Goal: Task Accomplishment & Management: Use online tool/utility

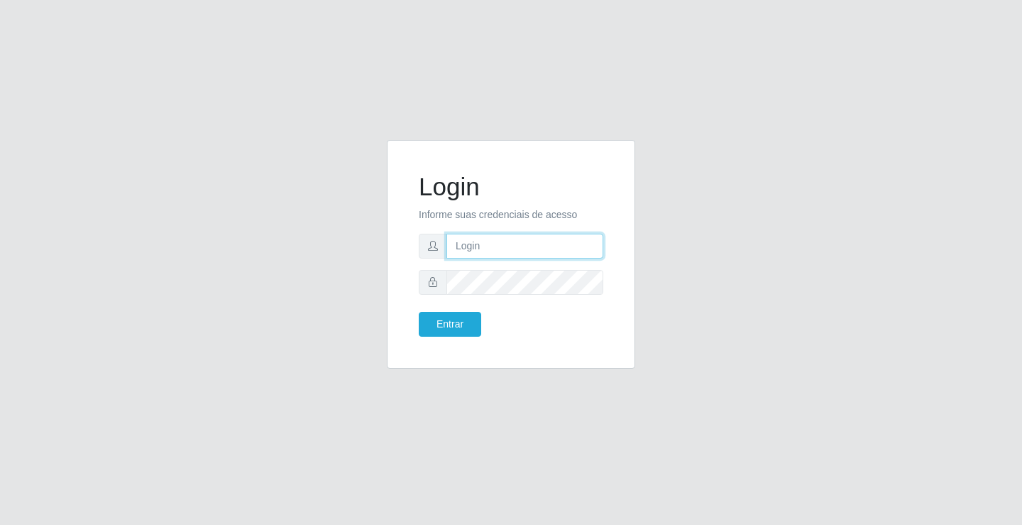
click at [474, 257] on input "text" at bounding box center [525, 246] width 157 height 25
type input "william@ideal"
click at [419, 312] on button "Entrar" at bounding box center [450, 324] width 62 height 25
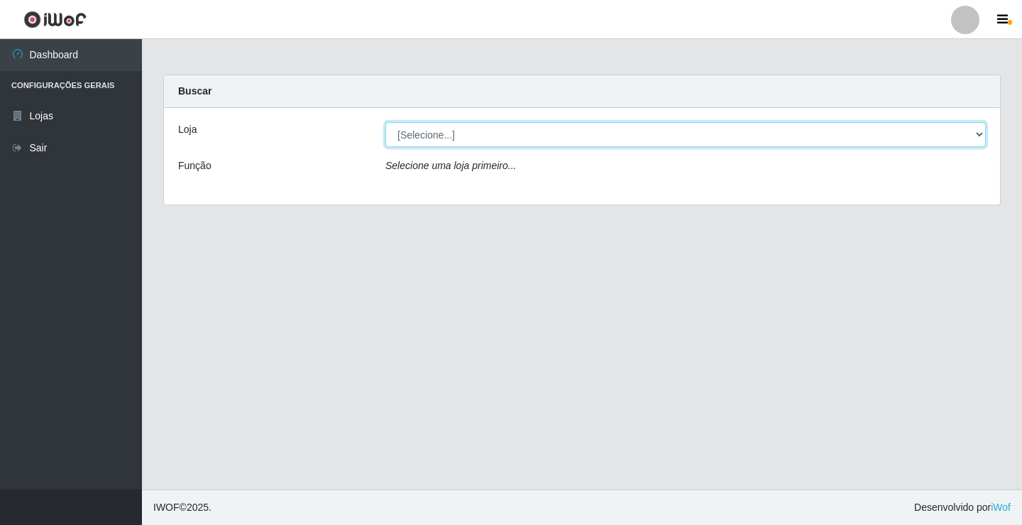
click at [654, 141] on select "[Selecione...] Ideal - Conceição" at bounding box center [686, 134] width 601 height 25
select select "231"
click at [386, 122] on select "[Selecione...] Ideal - Conceição" at bounding box center [686, 134] width 601 height 25
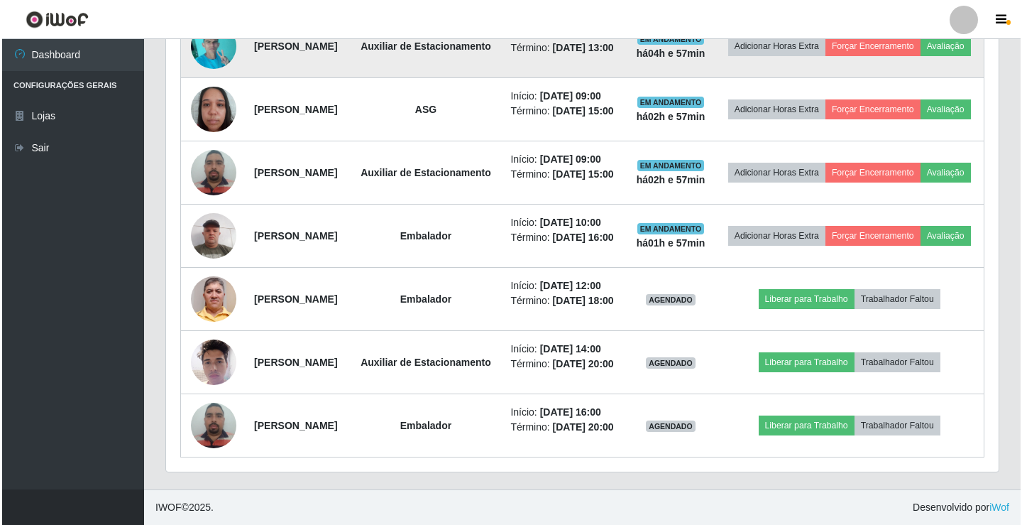
scroll to position [756, 0]
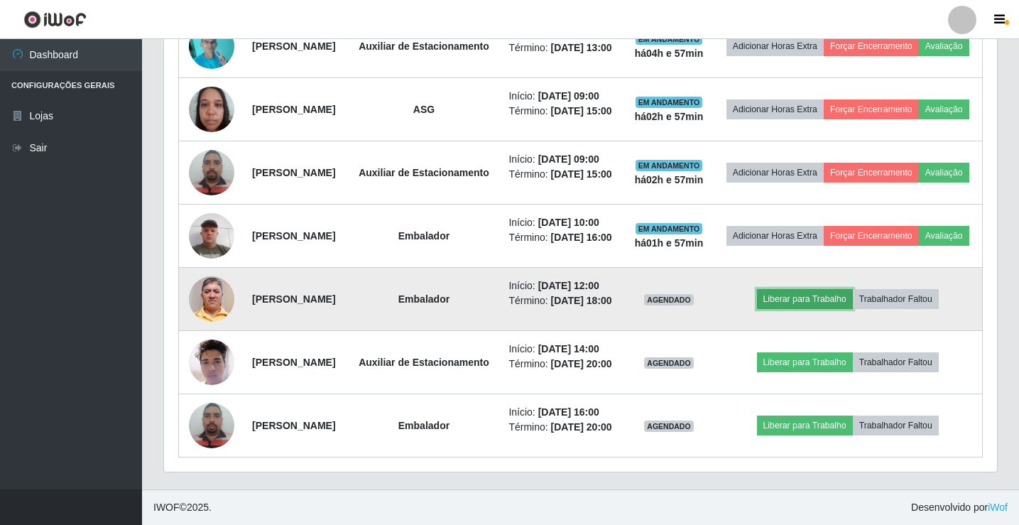
click at [799, 289] on button "Liberar para Trabalho" at bounding box center [805, 299] width 96 height 20
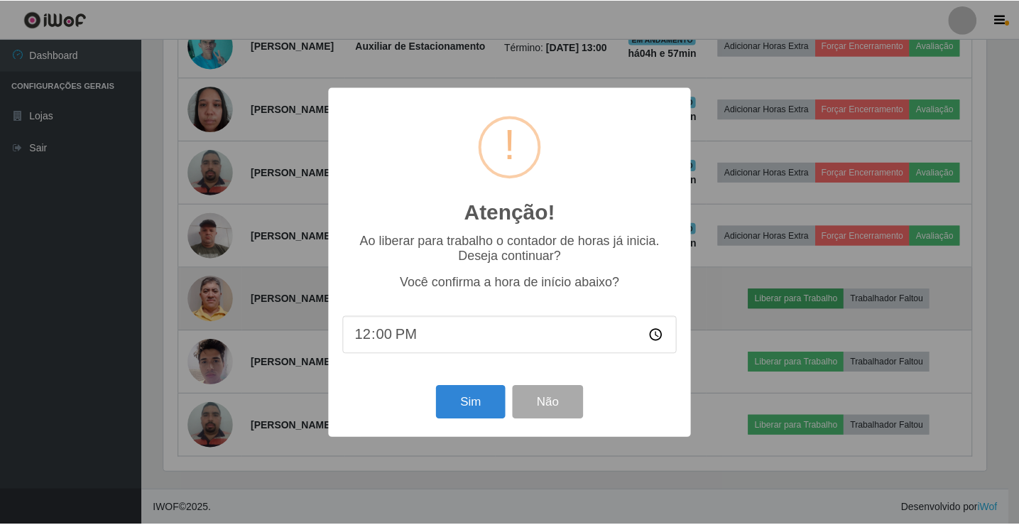
scroll to position [295, 826]
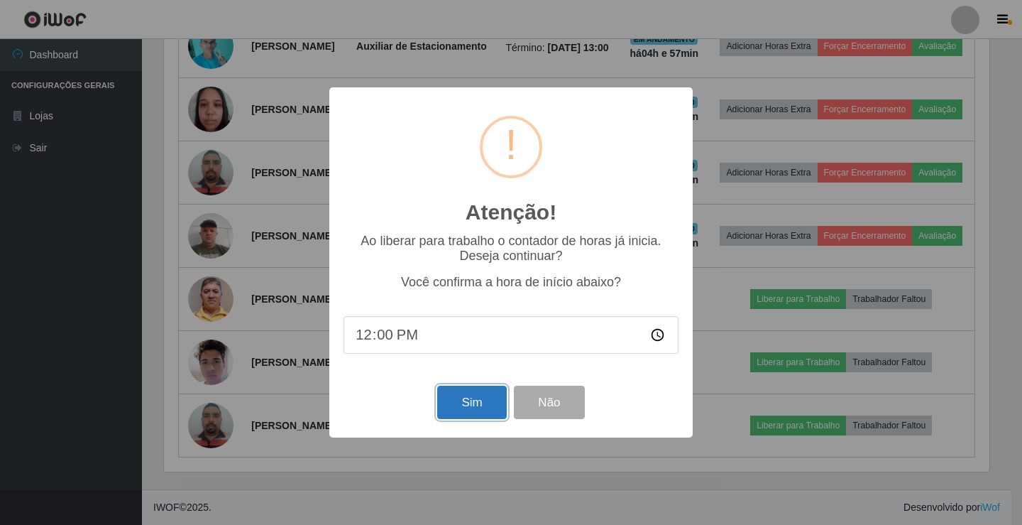
click at [480, 414] on button "Sim" at bounding box center [471, 402] width 69 height 33
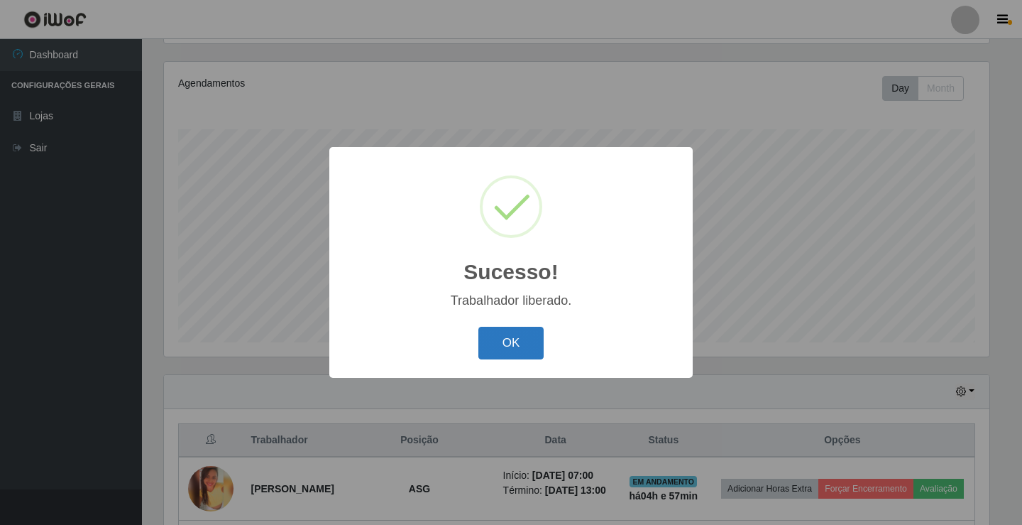
click at [517, 338] on button "OK" at bounding box center [512, 343] width 66 height 33
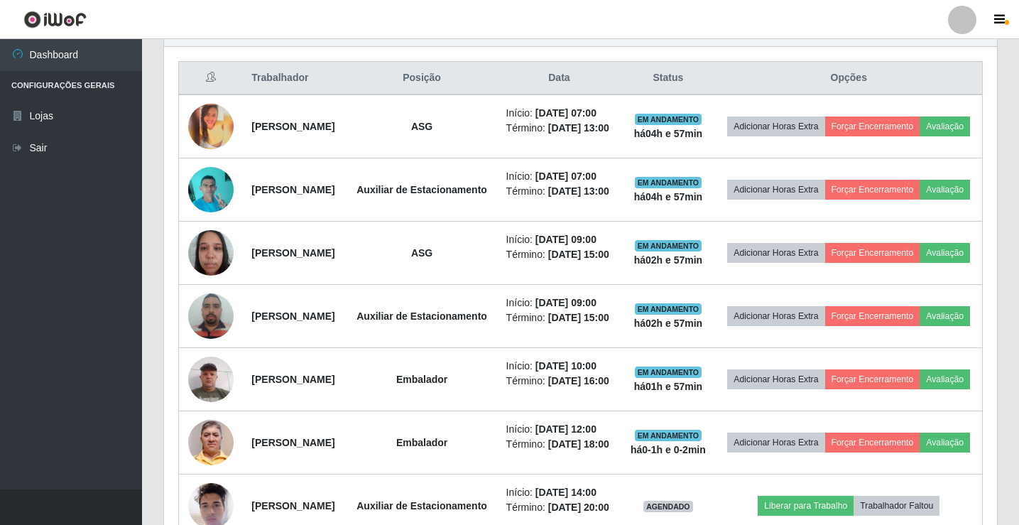
scroll to position [520, 0]
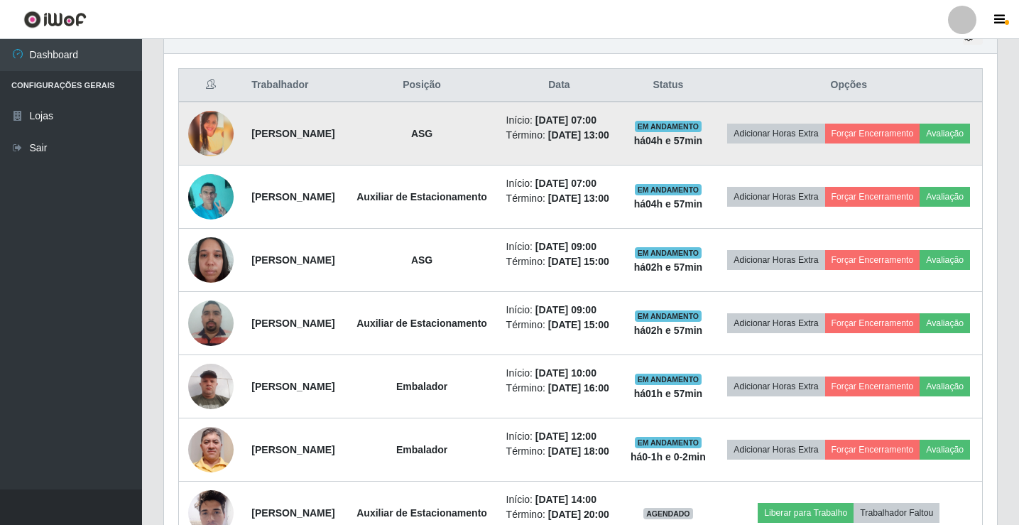
click at [208, 151] on img at bounding box center [210, 133] width 45 height 45
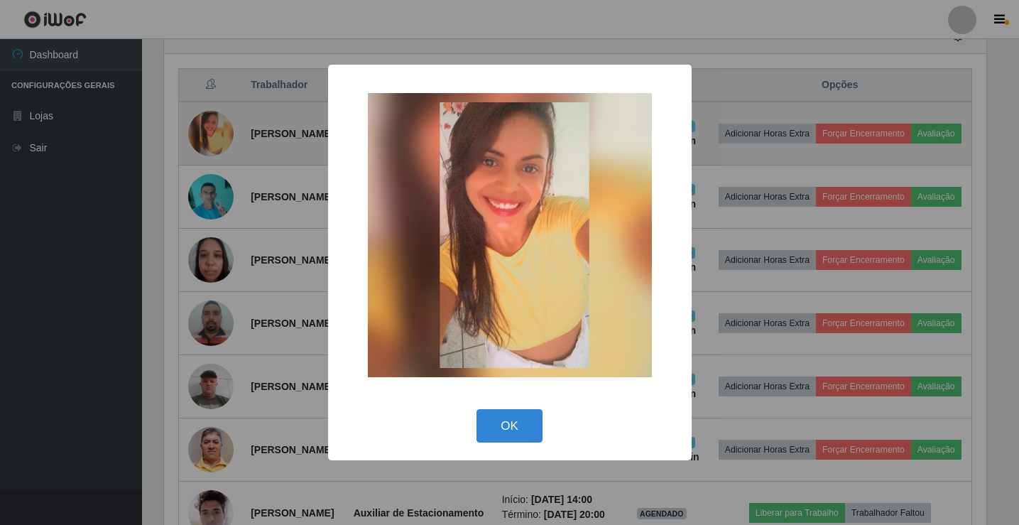
scroll to position [295, 826]
click at [208, 151] on div "× OK Cancel" at bounding box center [511, 262] width 1022 height 525
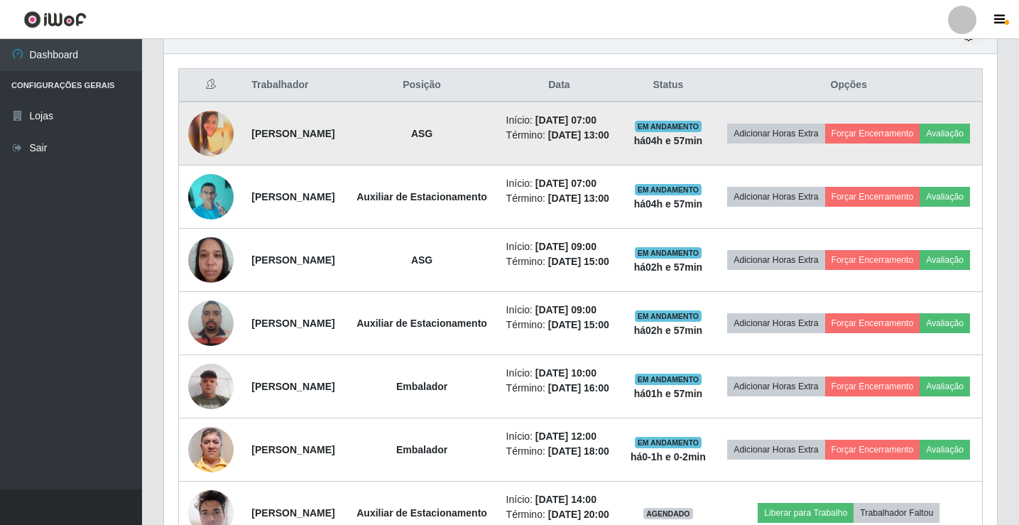
scroll to position [295, 833]
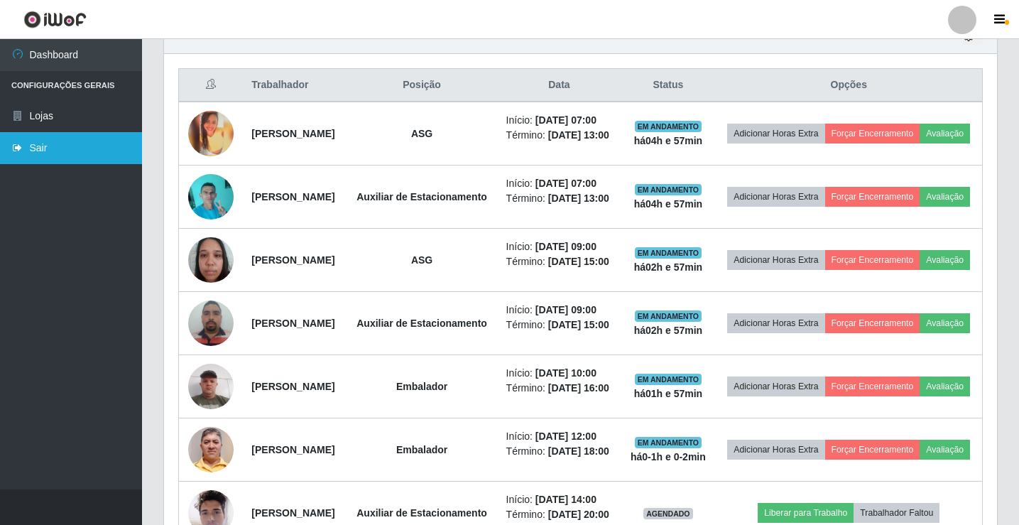
click at [40, 151] on link "Sair" at bounding box center [71, 148] width 142 height 32
